Goal: Find specific page/section: Find specific page/section

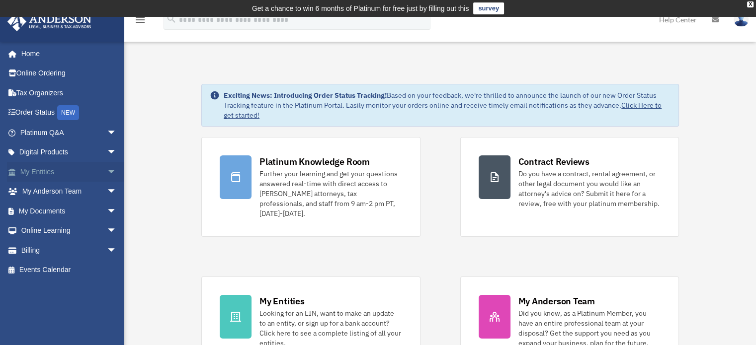
click at [37, 172] on link "My Entities arrow_drop_down" at bounding box center [69, 172] width 125 height 20
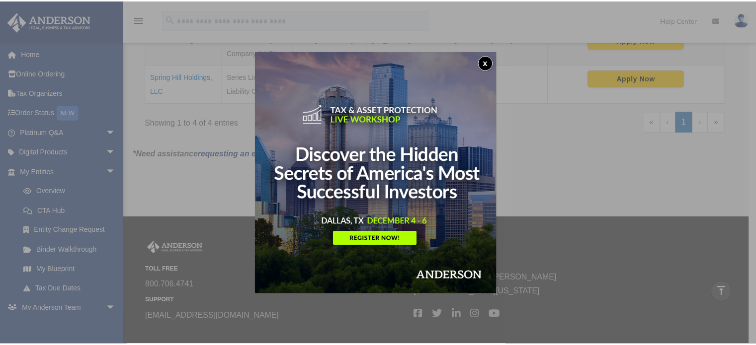
scroll to position [377, 0]
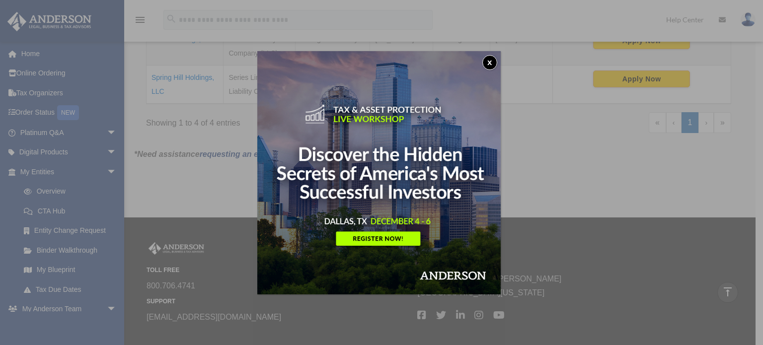
click at [495, 57] on button "x" at bounding box center [490, 62] width 15 height 15
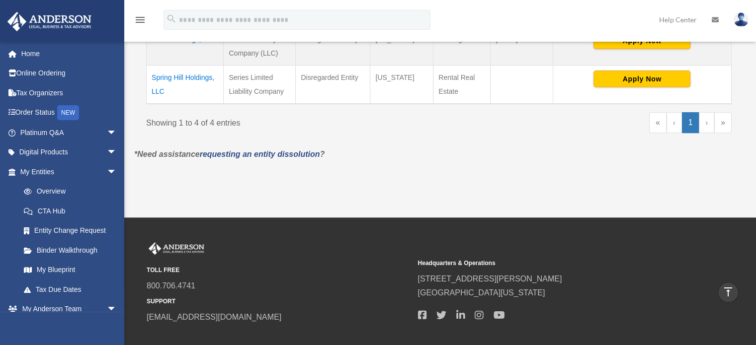
click at [159, 65] on td "Spring Hill Holdings, LLC" at bounding box center [185, 84] width 77 height 39
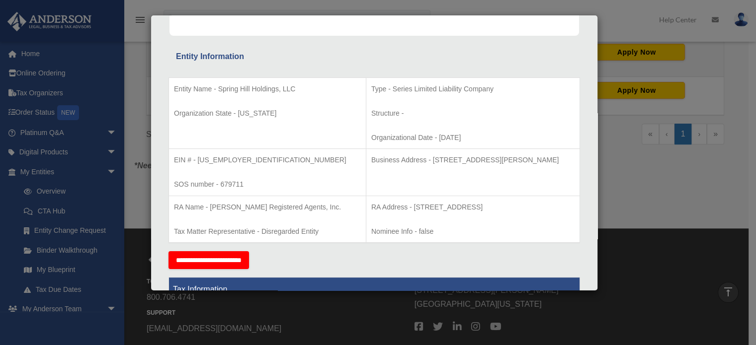
scroll to position [119, 0]
